Goal: Task Accomplishment & Management: Use online tool/utility

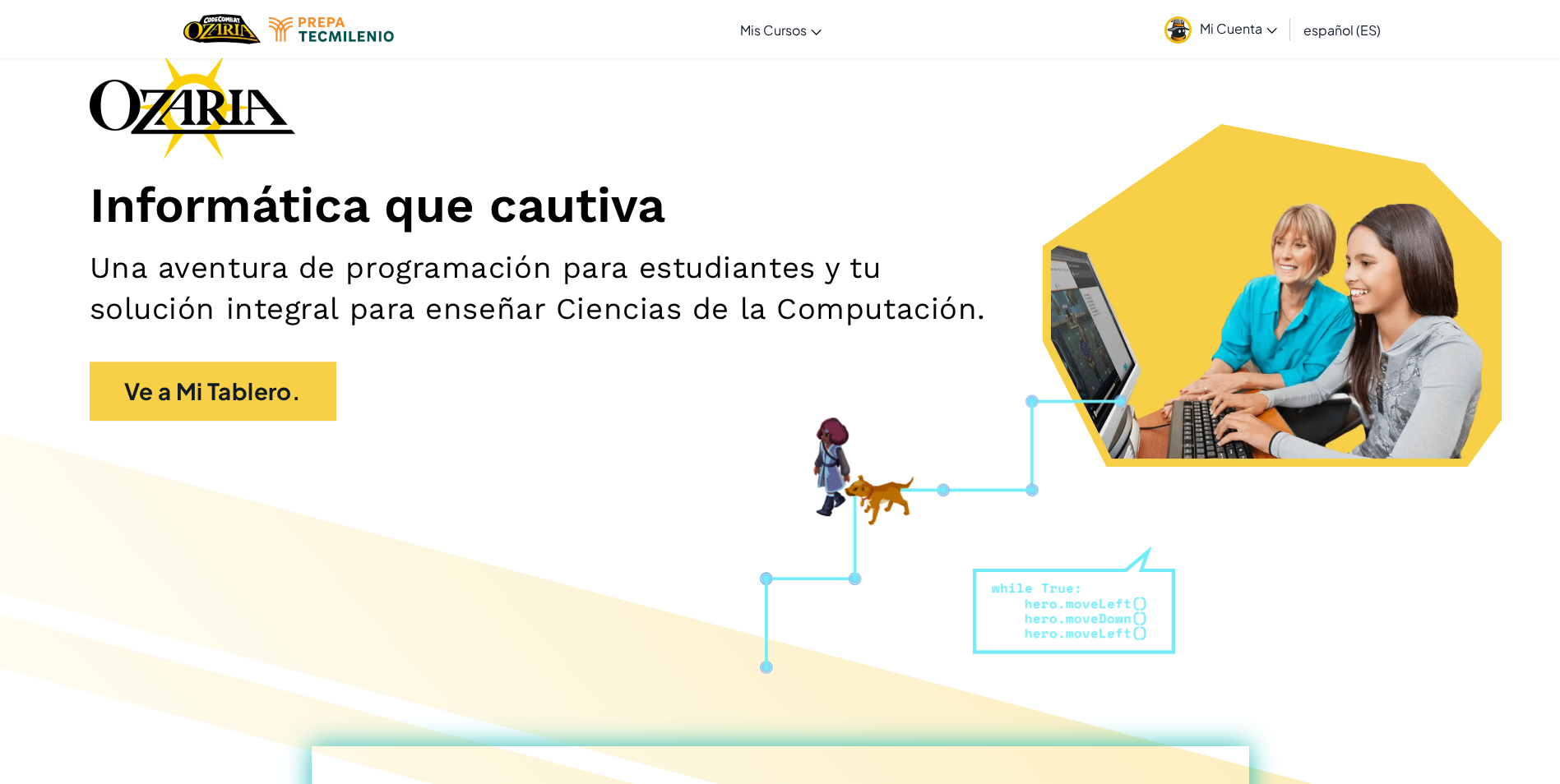
scroll to position [82, 0]
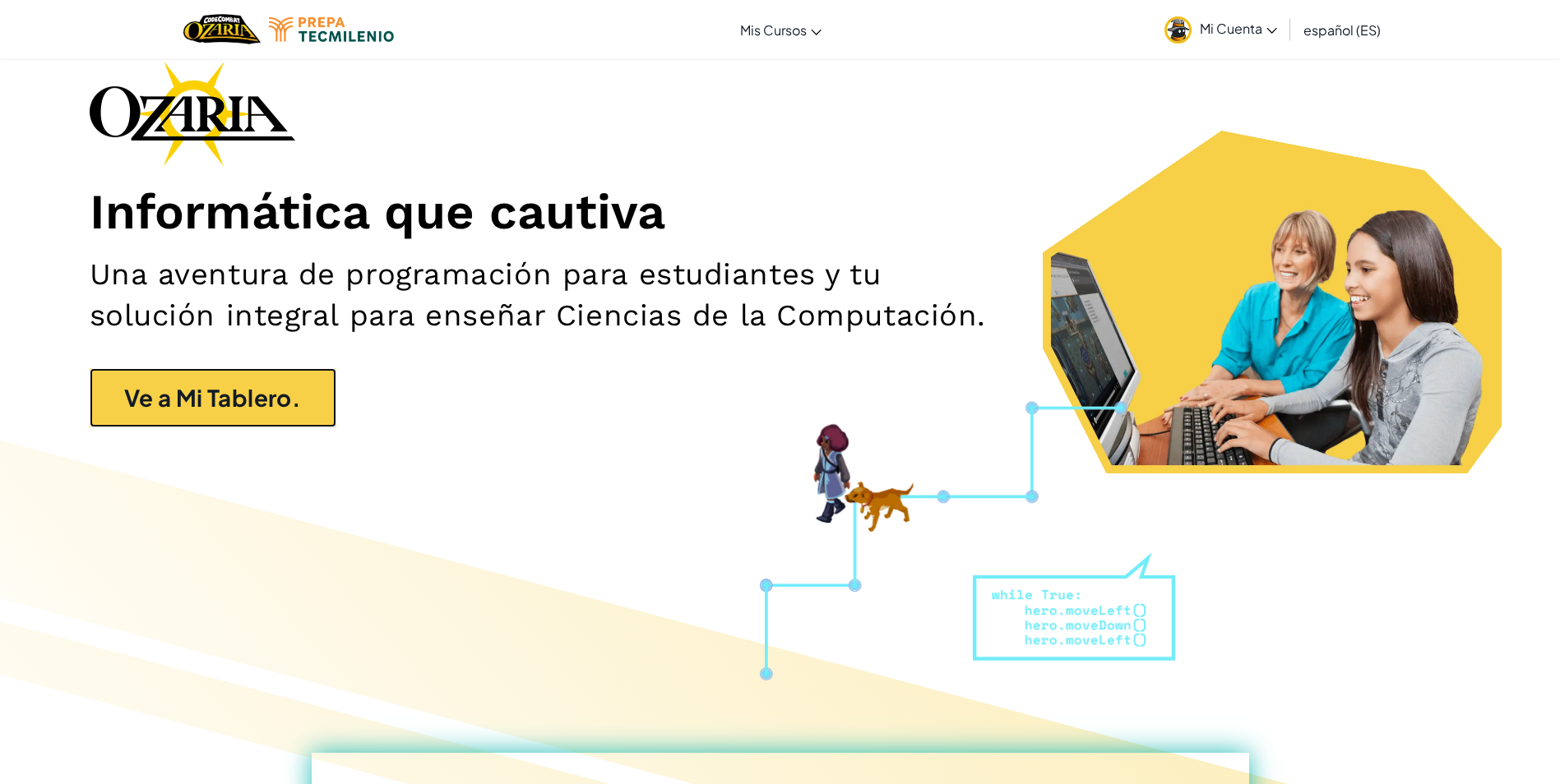
click at [206, 404] on link "Ve a Mi Tablero." at bounding box center [212, 397] width 246 height 59
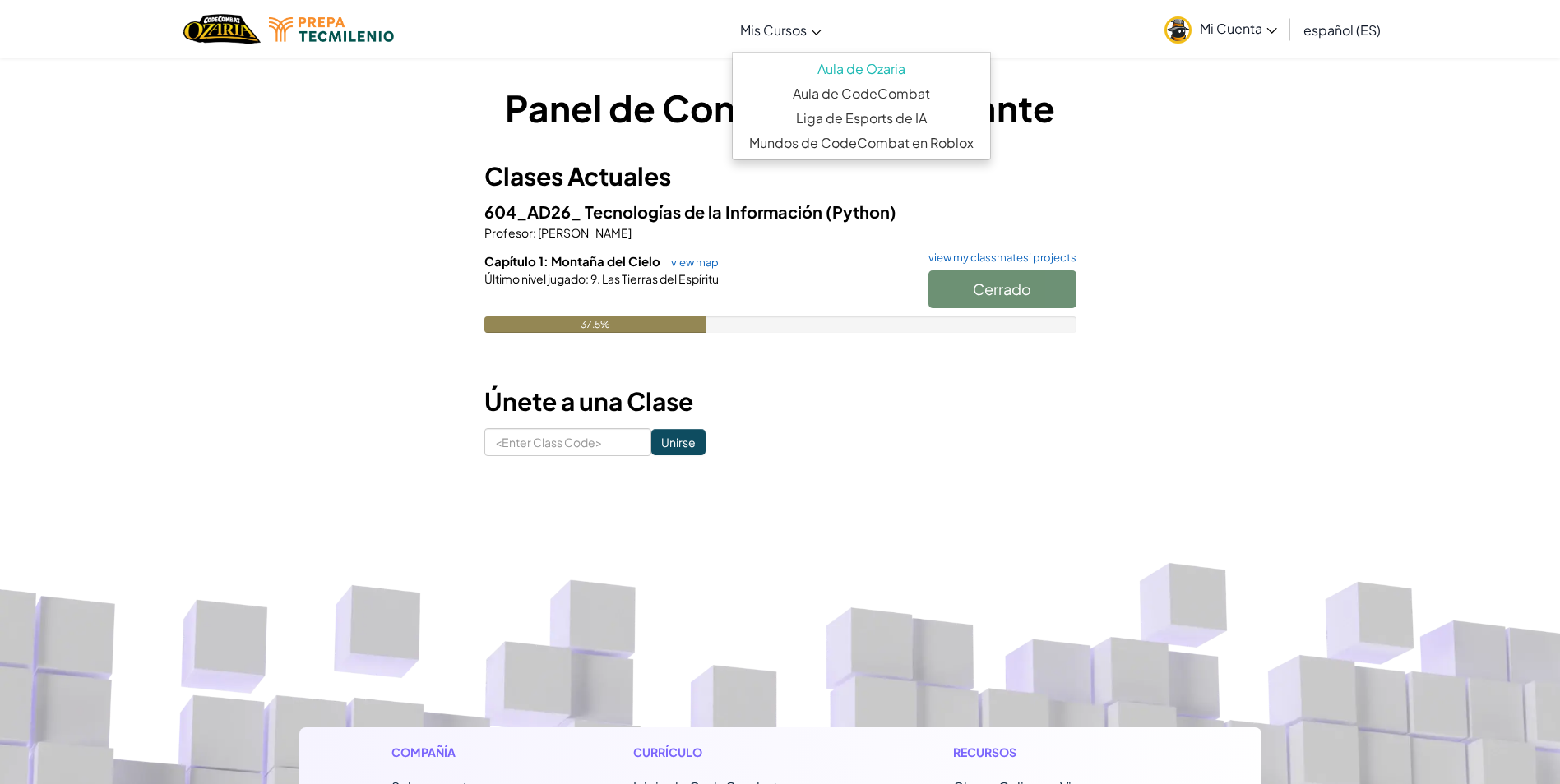
click at [791, 33] on span "Mis Cursos" at bounding box center [773, 30] width 66 height 18
click at [848, 88] on link "Aula de CodeCombat" at bounding box center [861, 94] width 257 height 25
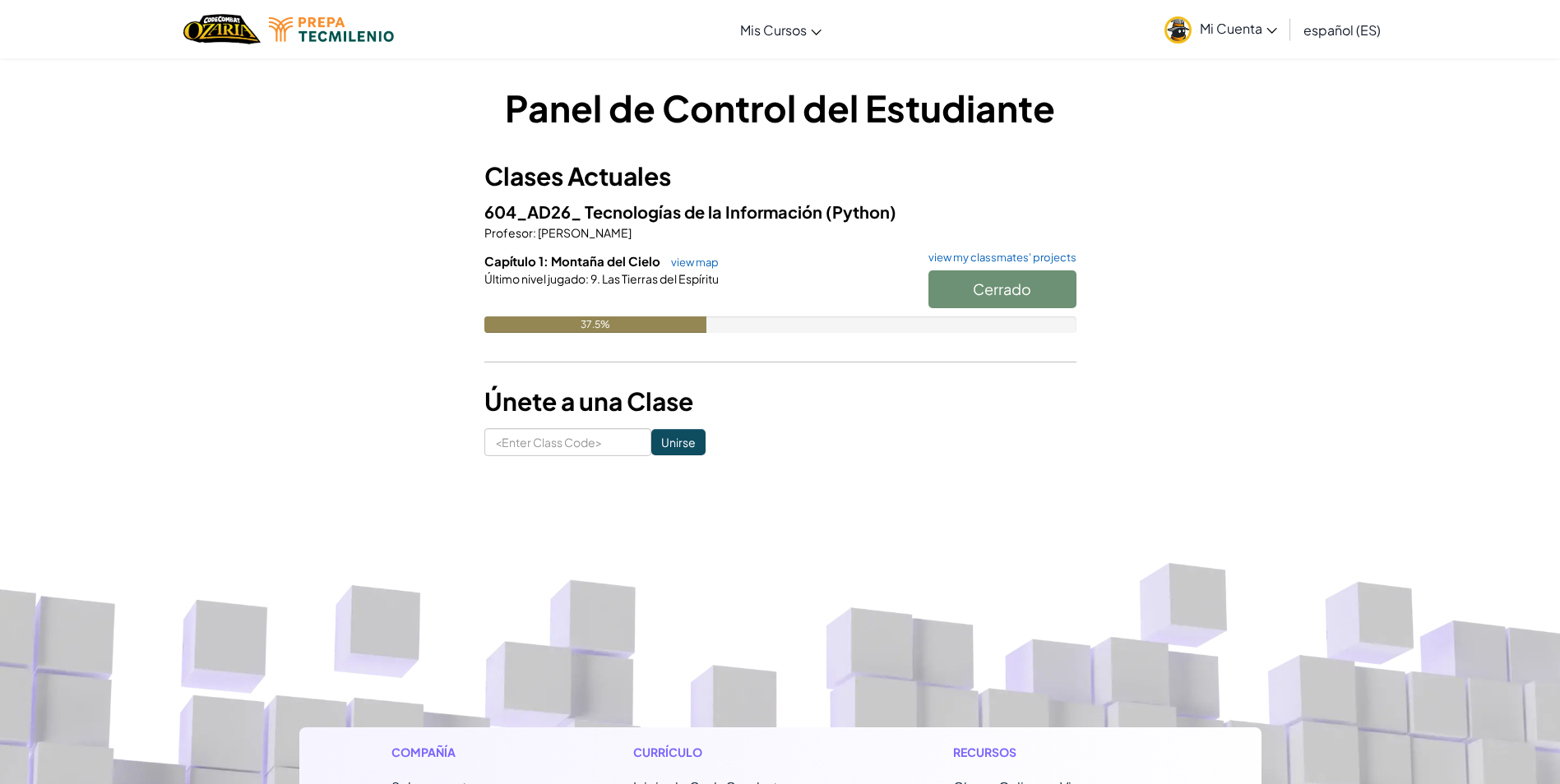
click at [1247, 36] on span "Mi Cuenta" at bounding box center [1238, 28] width 78 height 18
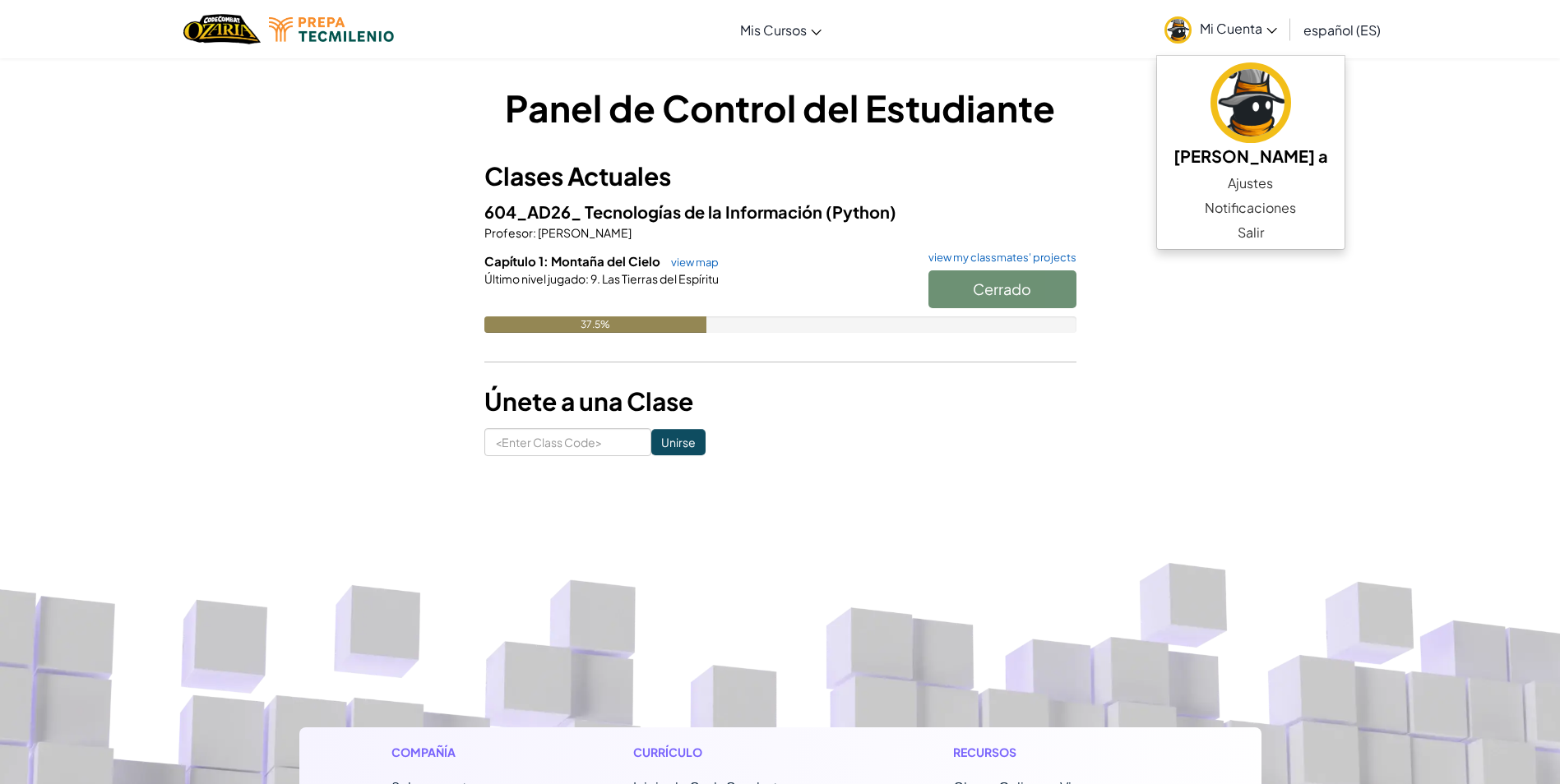
click at [1020, 149] on div "Panel de Control del Estudiante Clases Actuales 604_AD26_ Tecnologías de la Inf…" at bounding box center [780, 269] width 592 height 374
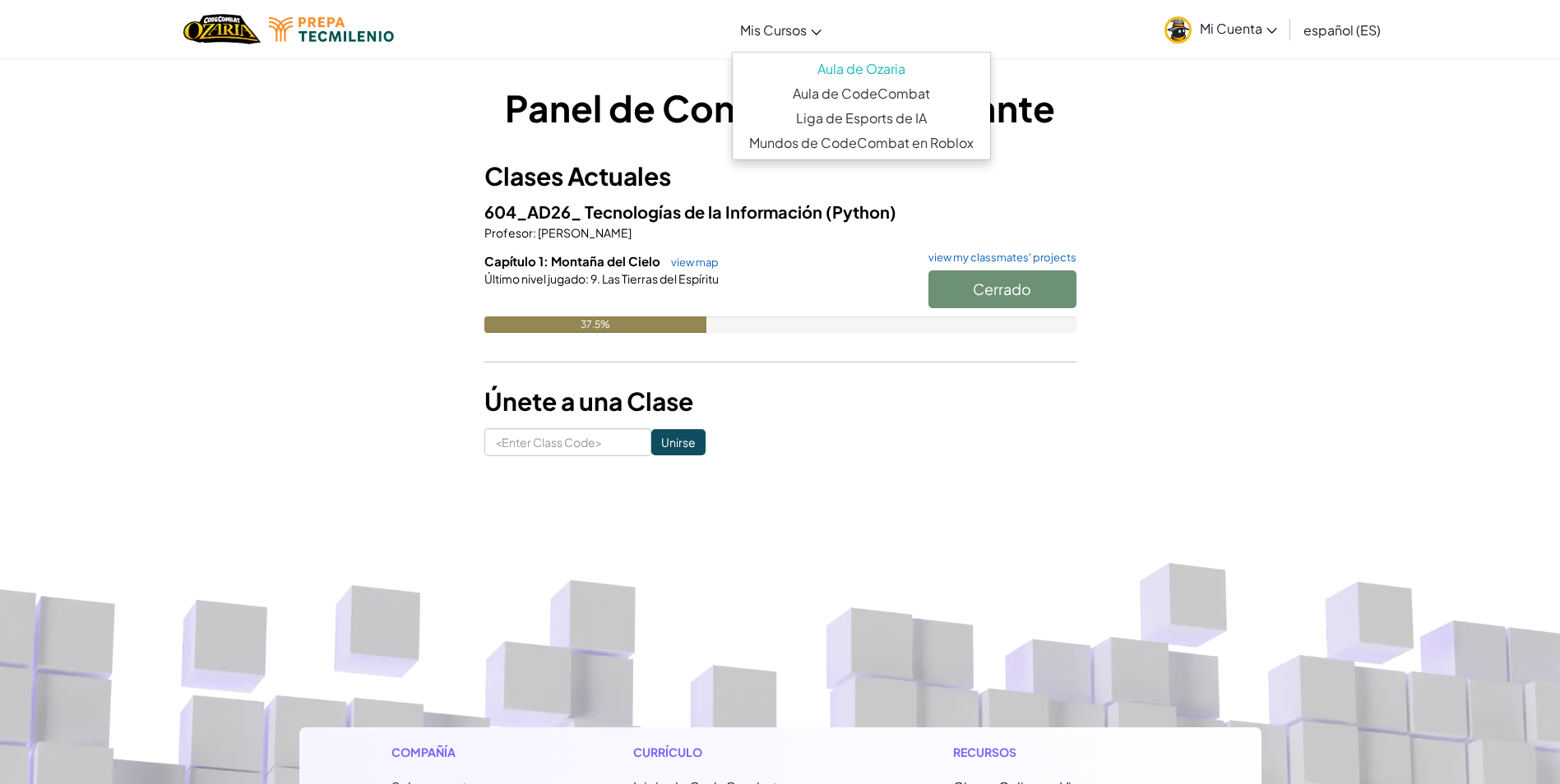
click at [784, 26] on span "Mis Cursos" at bounding box center [773, 30] width 66 height 18
click at [707, 271] on span "Las Tierras del Espíritu" at bounding box center [660, 278] width 118 height 15
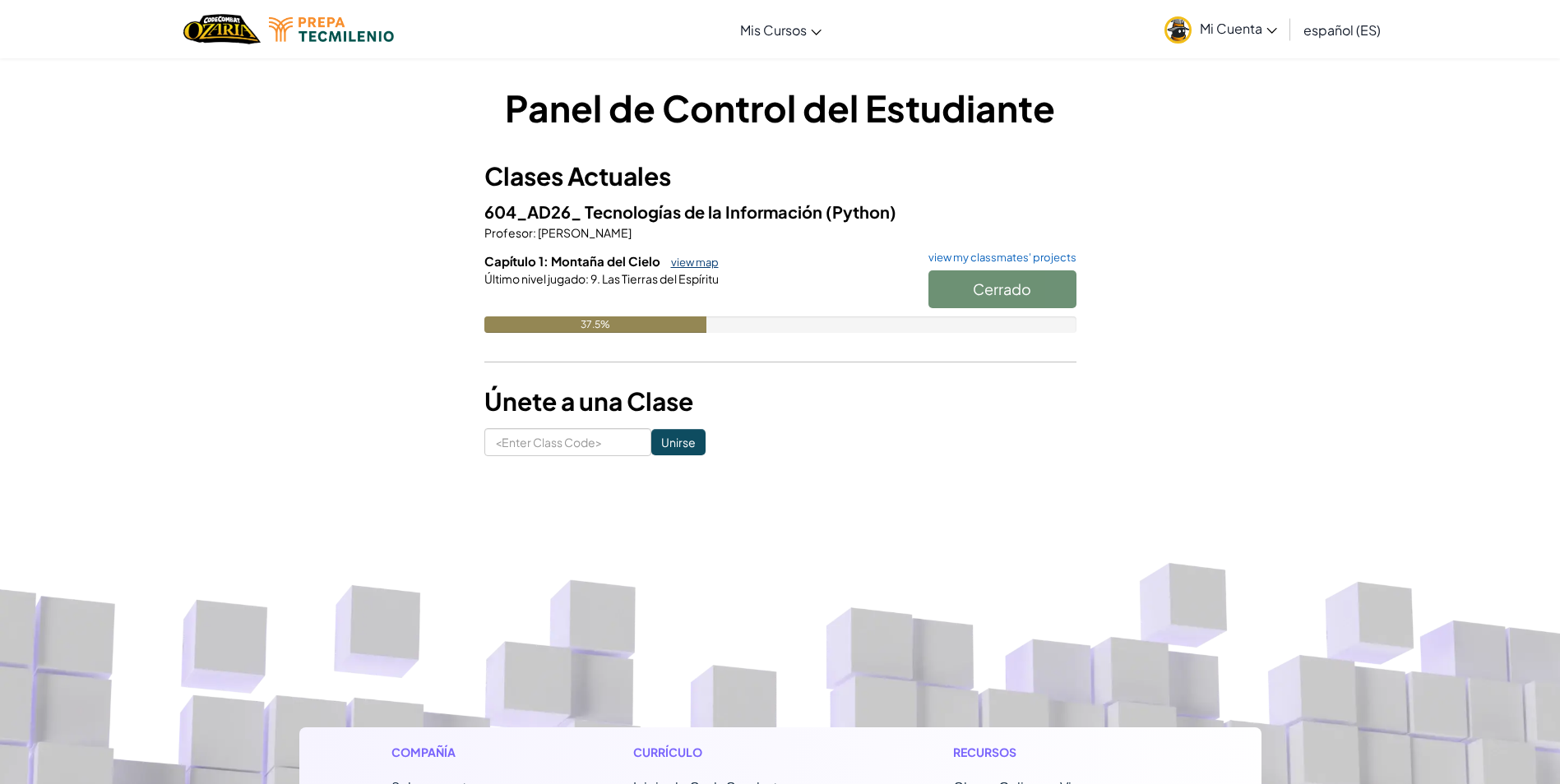
click at [704, 259] on link "view map" at bounding box center [690, 262] width 56 height 13
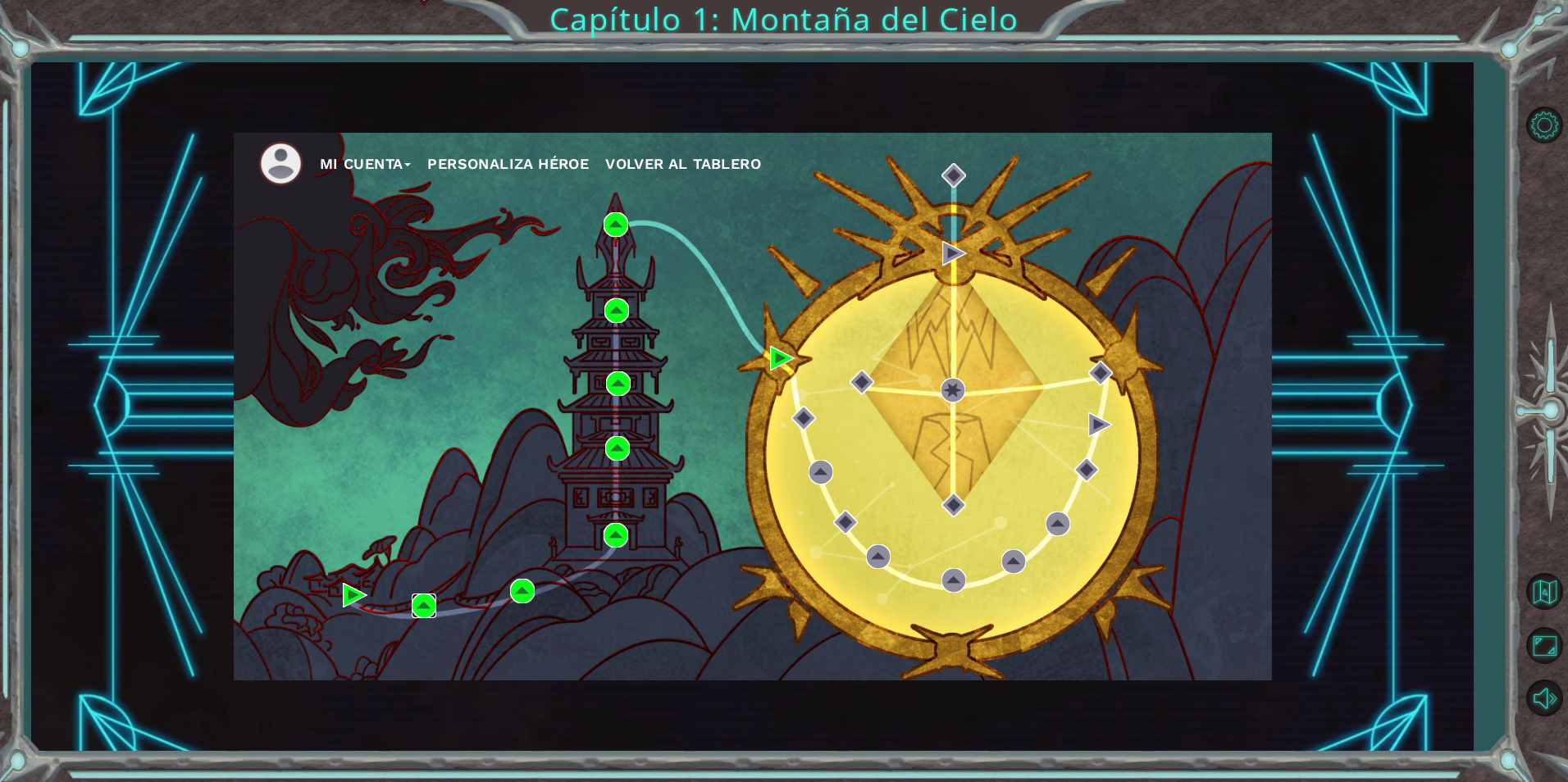
click at [425, 604] on img at bounding box center [424, 606] width 25 height 25
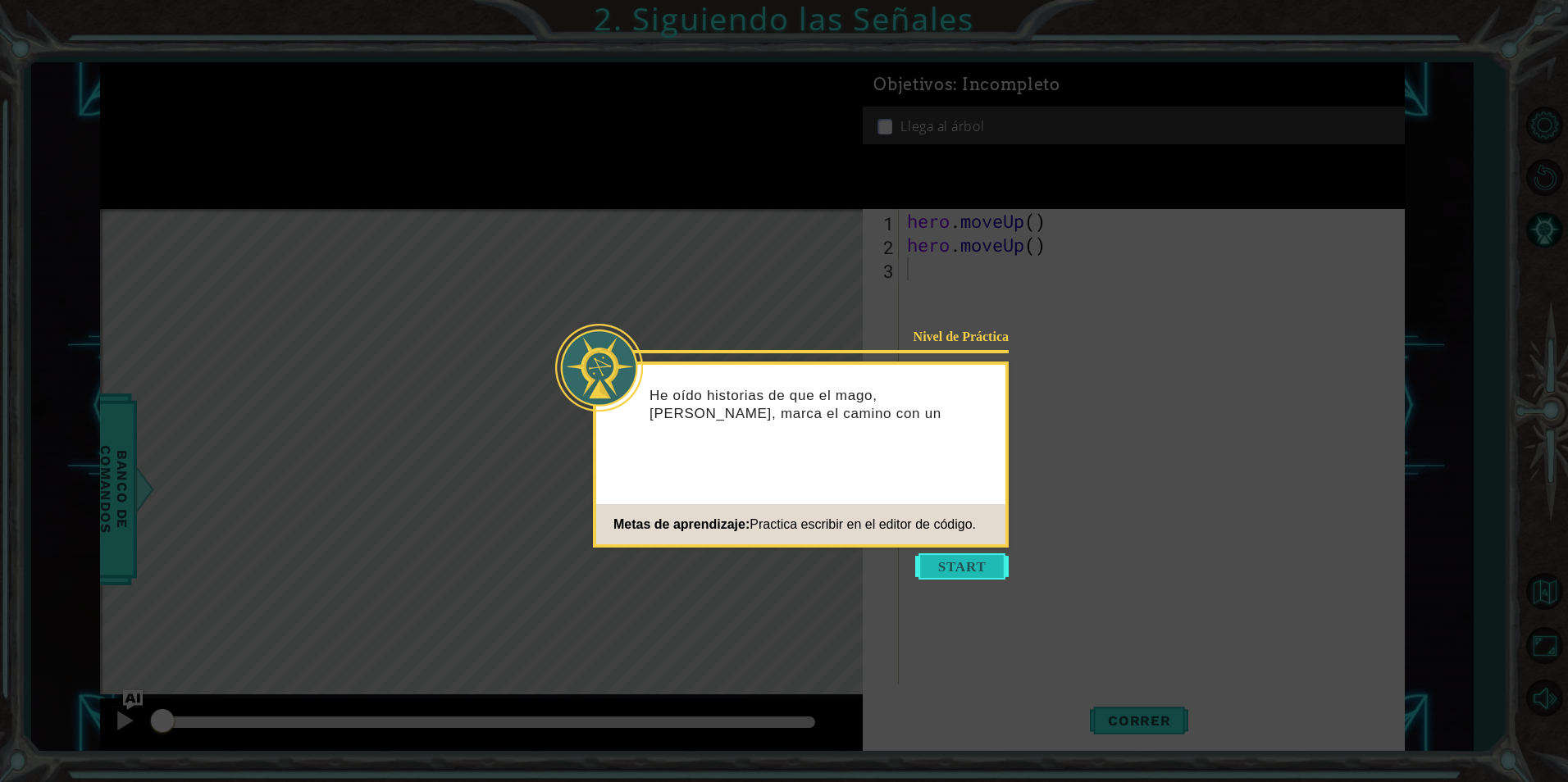
click at [942, 564] on button "Start" at bounding box center [962, 566] width 93 height 26
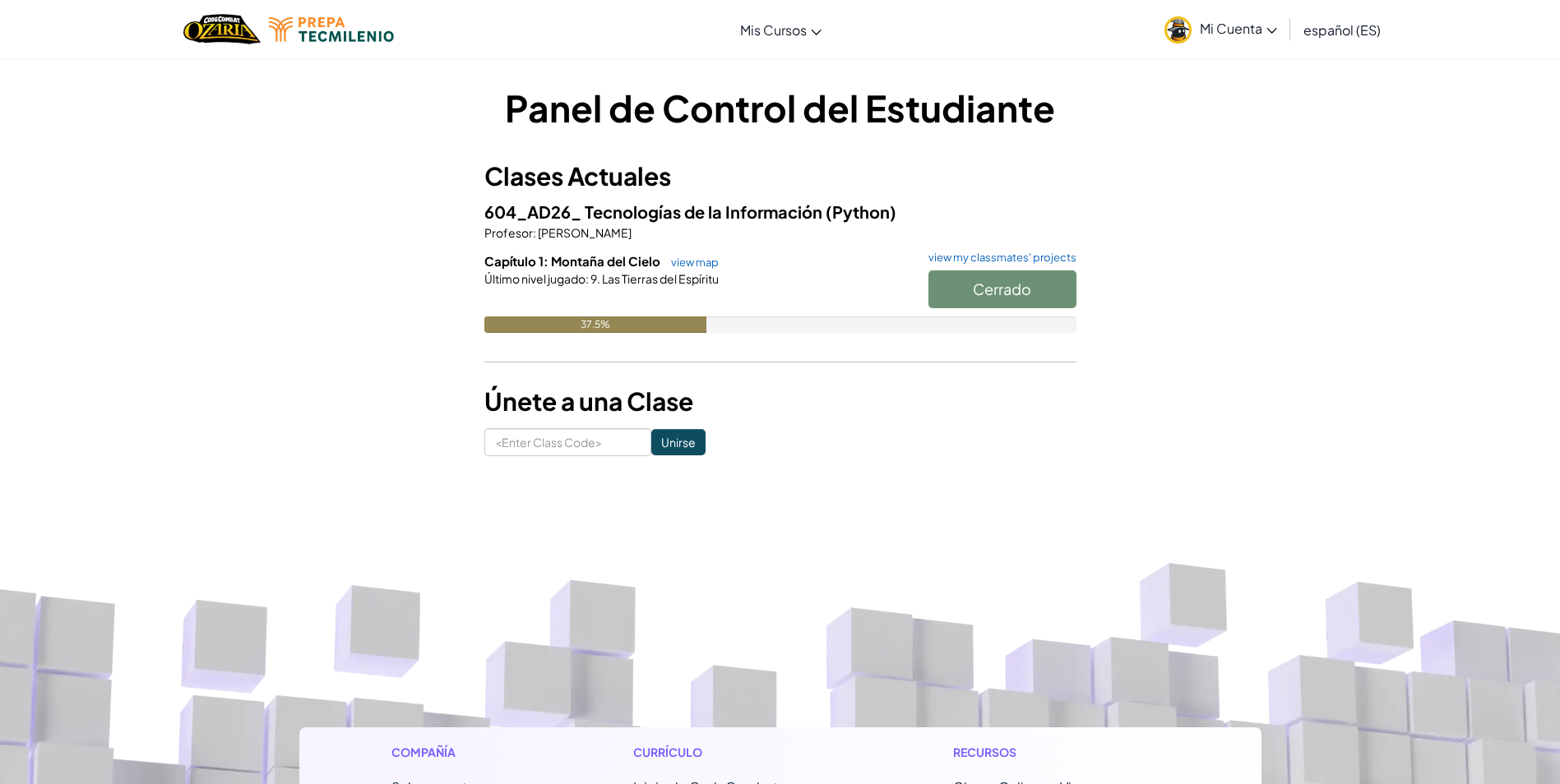
click at [1249, 28] on span "Mi Cuenta" at bounding box center [1238, 28] width 78 height 18
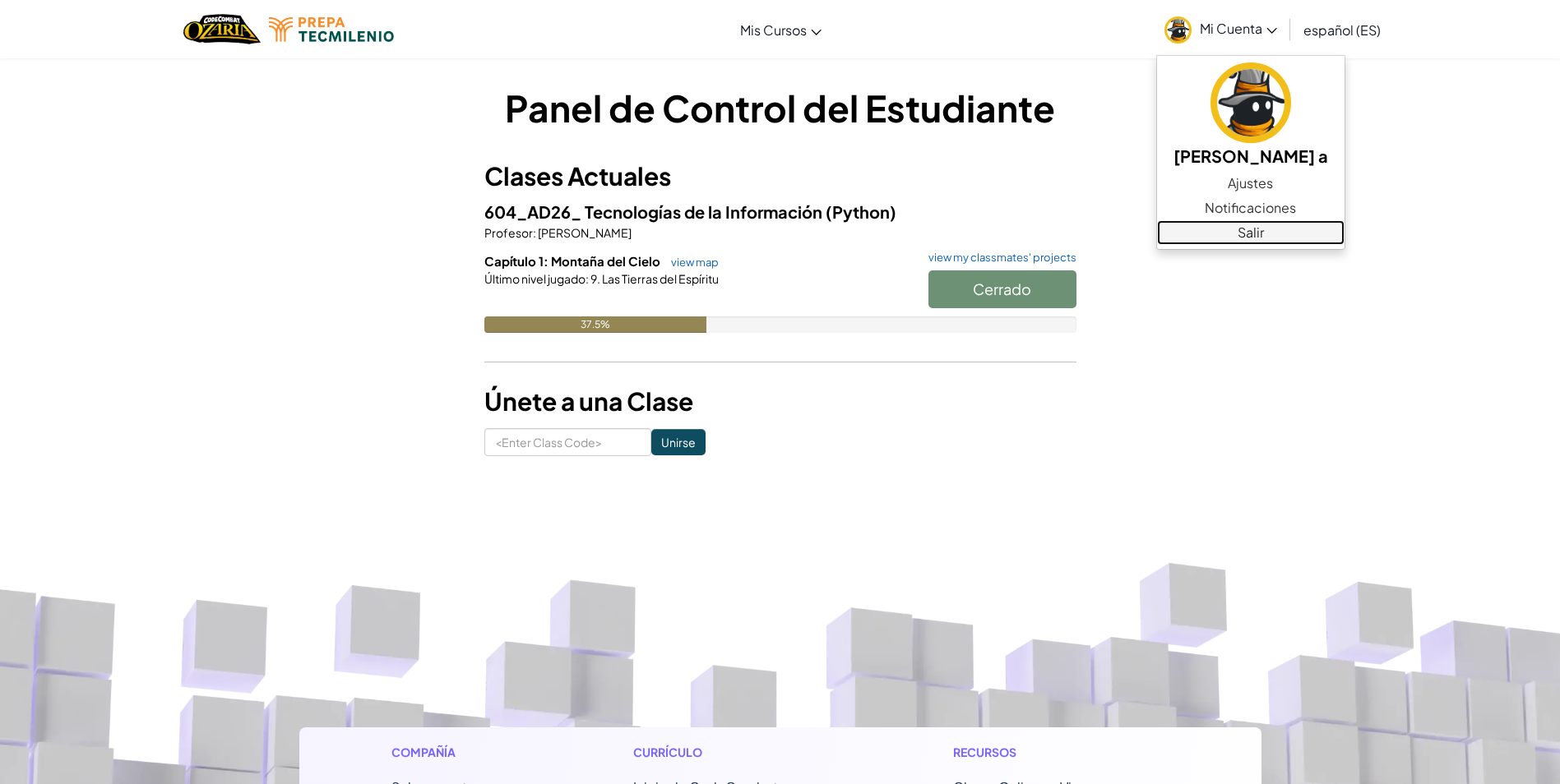
click at [1281, 232] on link "Salir" at bounding box center [1251, 233] width 187 height 25
